Goal: Task Accomplishment & Management: Manage account settings

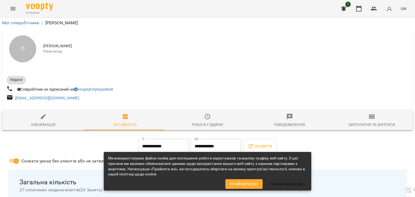
click at [10, 9] on icon "Menu" at bounding box center [13, 8] width 6 height 6
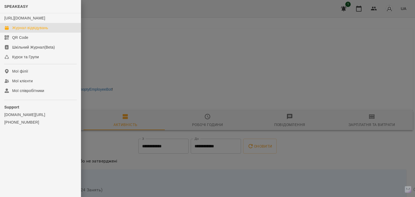
click at [45, 31] on div "Журнал відвідувань" at bounding box center [30, 27] width 36 height 5
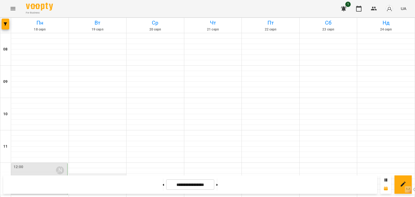
scroll to position [108, 0]
click at [45, 164] on div "12:00 [PERSON_NAME]" at bounding box center [40, 170] width 53 height 12
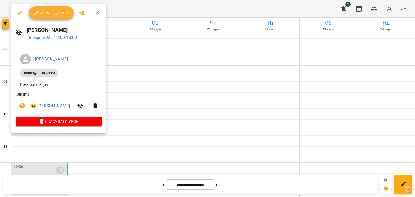
click at [45, 15] on span "Урок відбувся" at bounding box center [51, 13] width 37 height 6
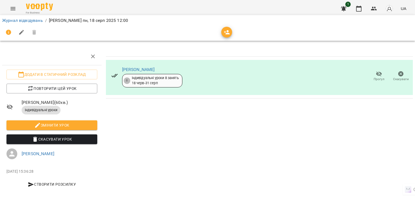
click at [12, 8] on icon "Menu" at bounding box center [13, 8] width 6 height 6
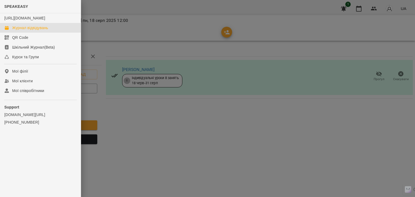
click at [31, 33] on link "Журнал відвідувань" at bounding box center [40, 28] width 81 height 10
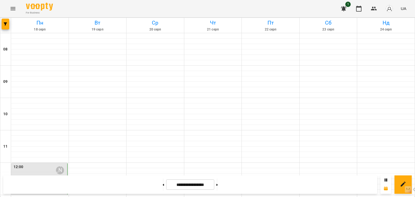
scroll to position [243, 0]
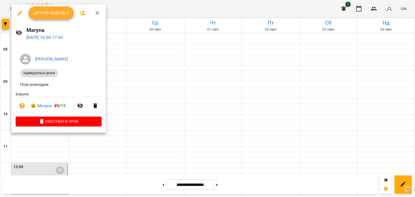
click at [52, 14] on span "Урок відбувся" at bounding box center [51, 13] width 37 height 6
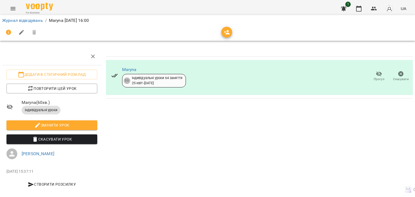
click at [14, 10] on icon "Menu" at bounding box center [13, 8] width 5 height 3
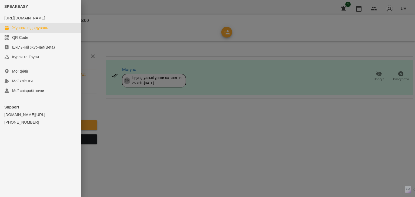
click at [33, 31] on div "Журнал відвідувань" at bounding box center [30, 27] width 36 height 5
